Goal: Task Accomplishment & Management: Manage account settings

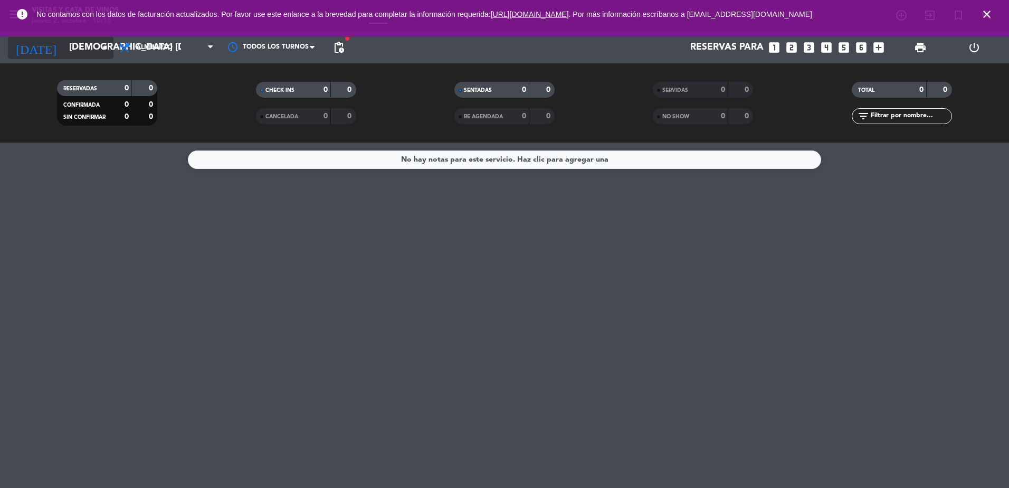
click at [98, 54] on input "[DEMOGRAPHIC_DATA] [DATE]" at bounding box center [125, 47] width 122 height 21
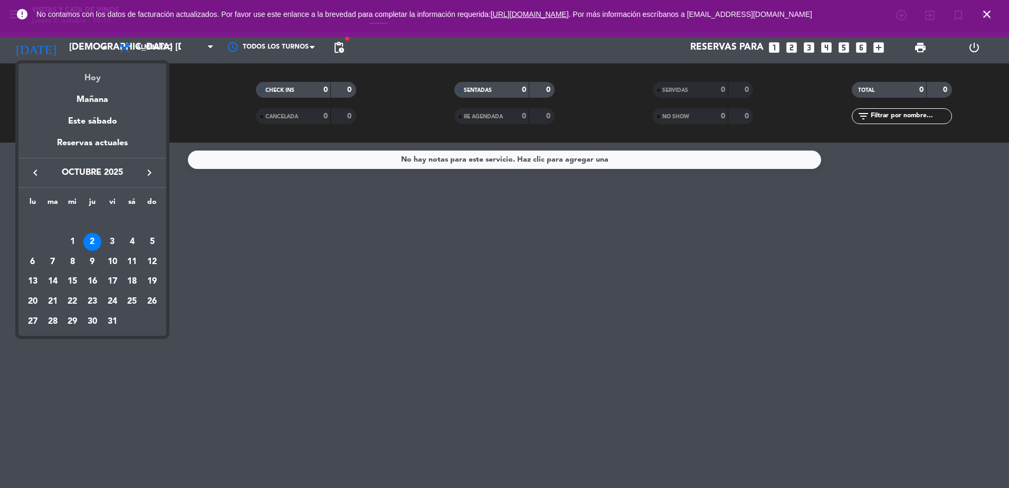
click at [95, 77] on div "Hoy" at bounding box center [92, 74] width 148 height 22
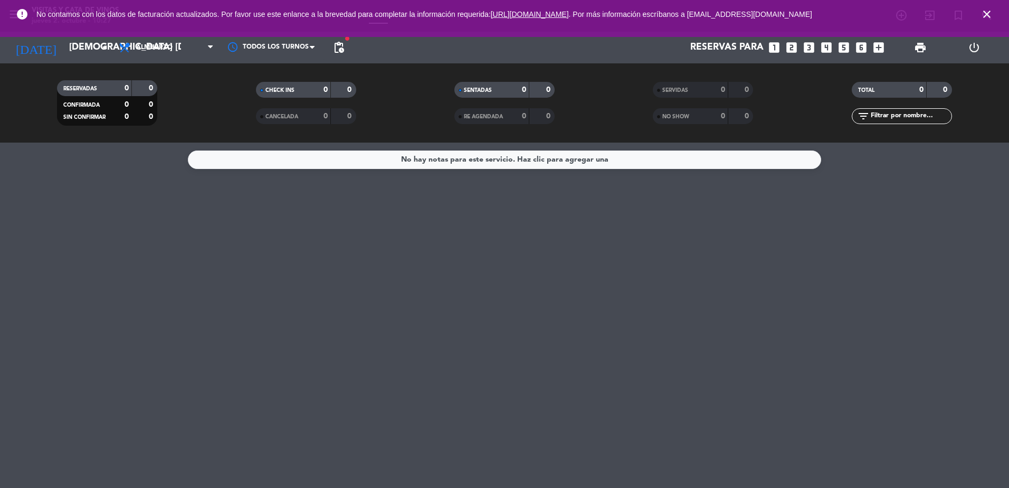
click at [337, 45] on span "pending_actions" at bounding box center [339, 47] width 13 height 13
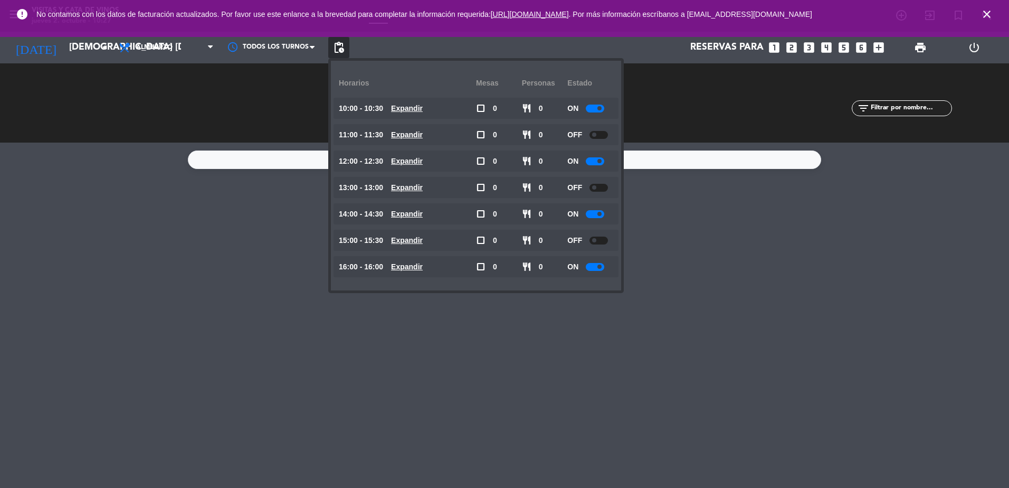
click at [596, 238] on div at bounding box center [599, 240] width 18 height 8
click at [590, 279] on availability-row "16:00 - 16:00 Expandir check_box_outline_blank 0 restaurant 0 ON Expandir" at bounding box center [475, 269] width 269 height 26
click at [597, 264] on div at bounding box center [595, 267] width 18 height 8
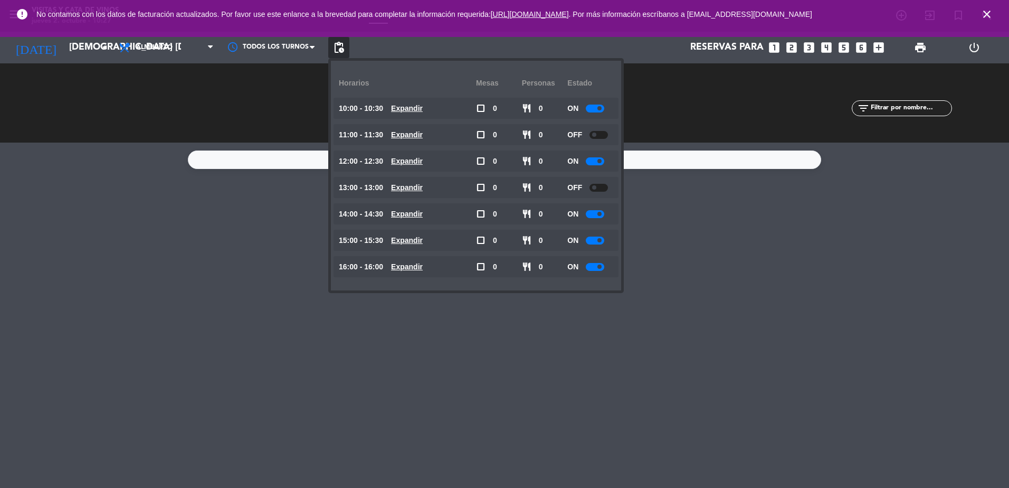
click at [599, 265] on span at bounding box center [599, 266] width 4 height 4
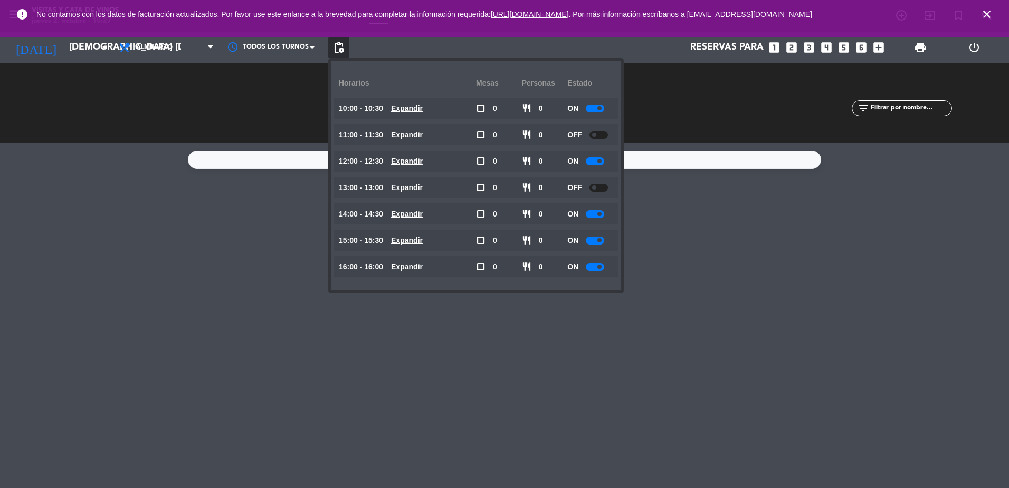
click at [599, 265] on span at bounding box center [599, 266] width 4 height 4
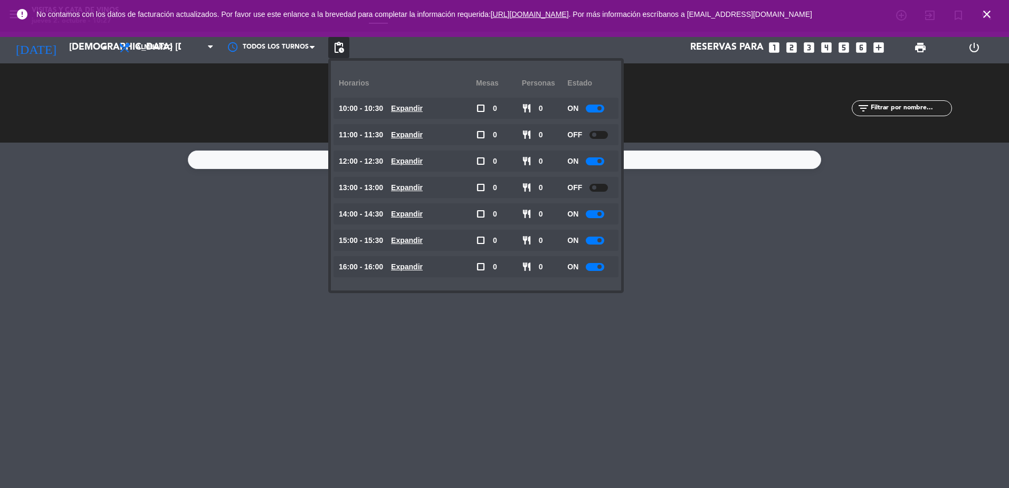
click at [599, 265] on span at bounding box center [599, 266] width 4 height 4
click at [599, 265] on div at bounding box center [599, 267] width 18 height 8
drag, startPoint x: 669, startPoint y: 293, endPoint x: 642, endPoint y: 288, distance: 27.9
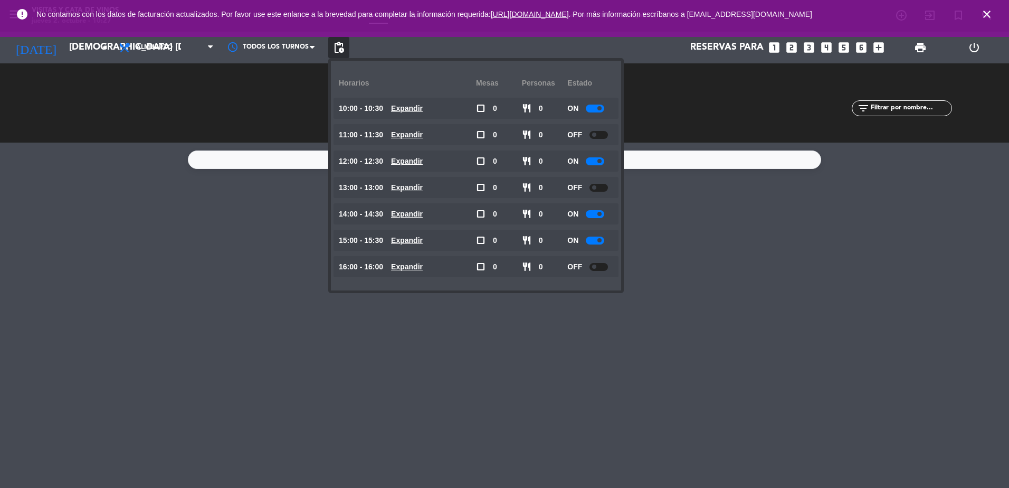
click at [671, 292] on div "No hay notas para este servicio. Haz clic para agregar una" at bounding box center [504, 315] width 1009 height 345
